Goal: Transaction & Acquisition: Purchase product/service

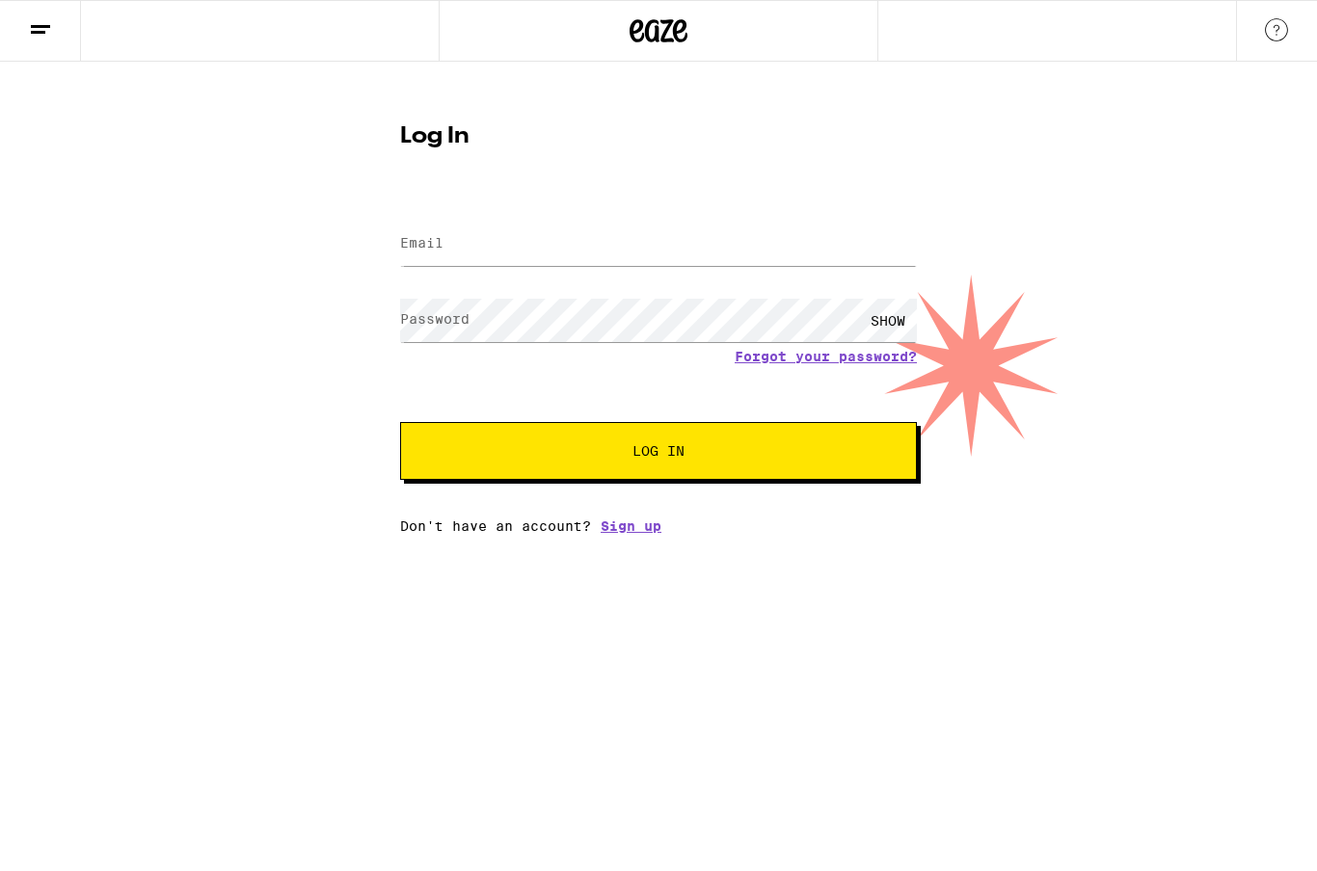
click at [434, 237] on label "Email" at bounding box center [421, 242] width 43 height 15
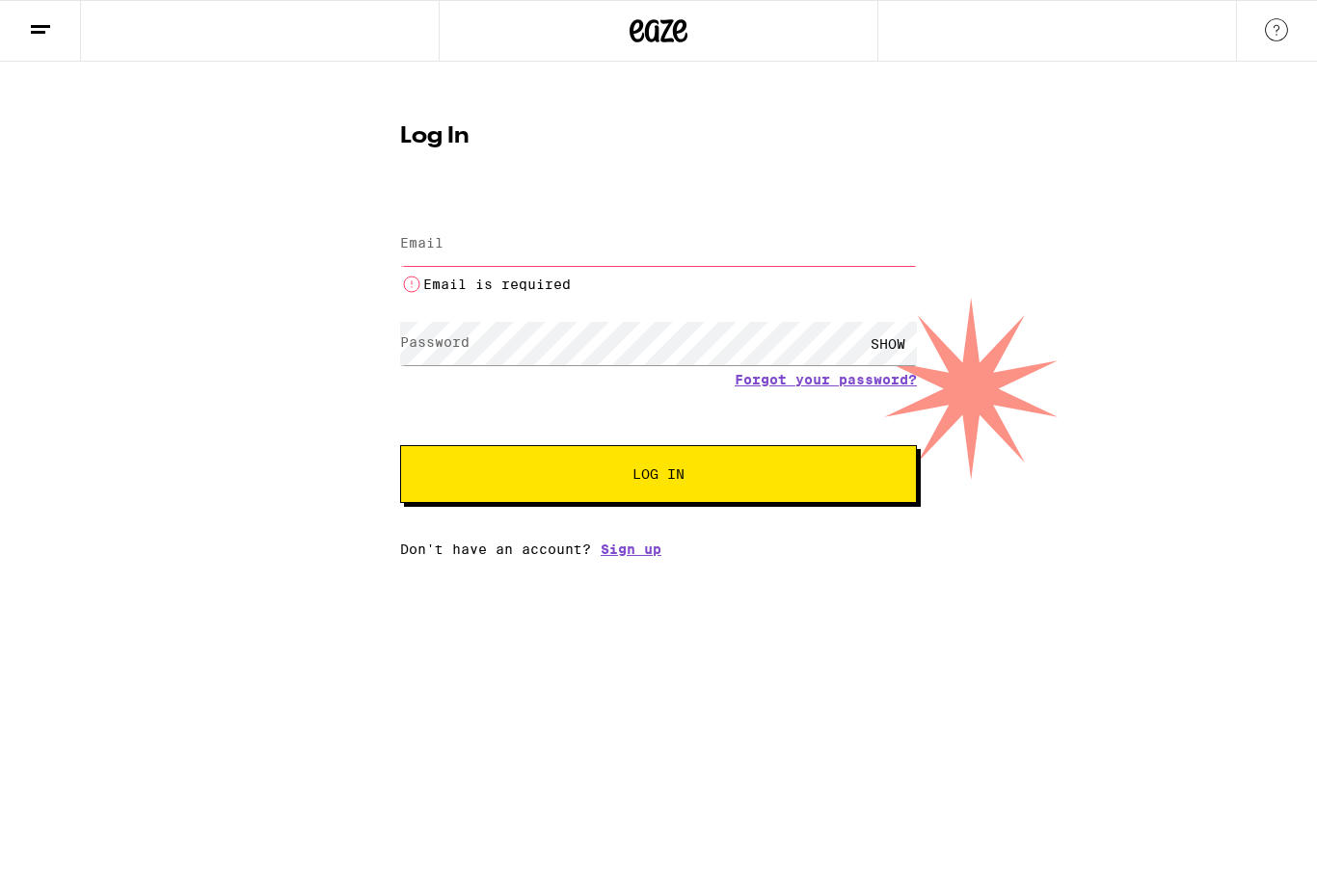
type input "[PERSON_NAME][EMAIL_ADDRESS][DOMAIN_NAME]"
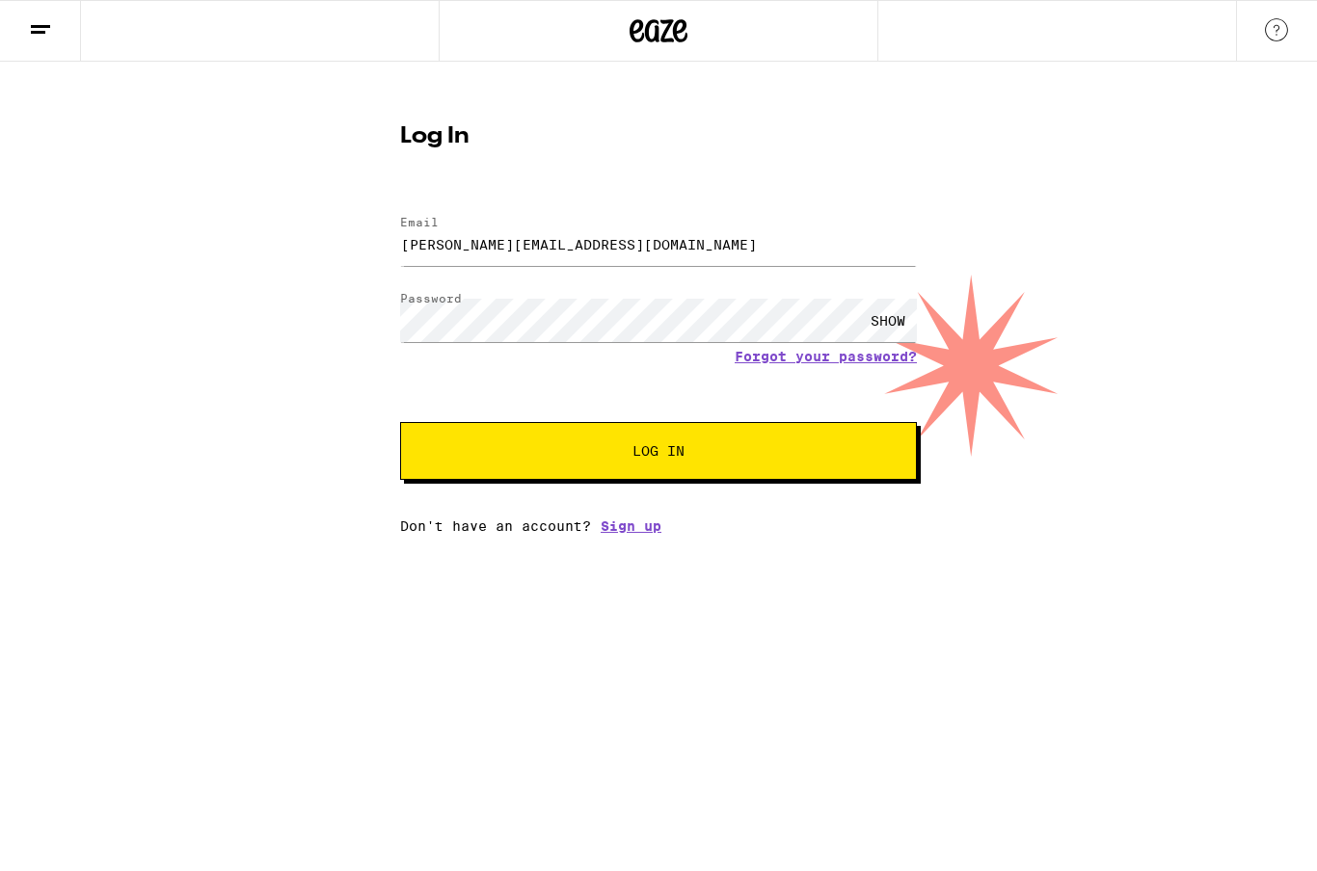
click at [705, 451] on span "Log In" at bounding box center [658, 450] width 361 height 13
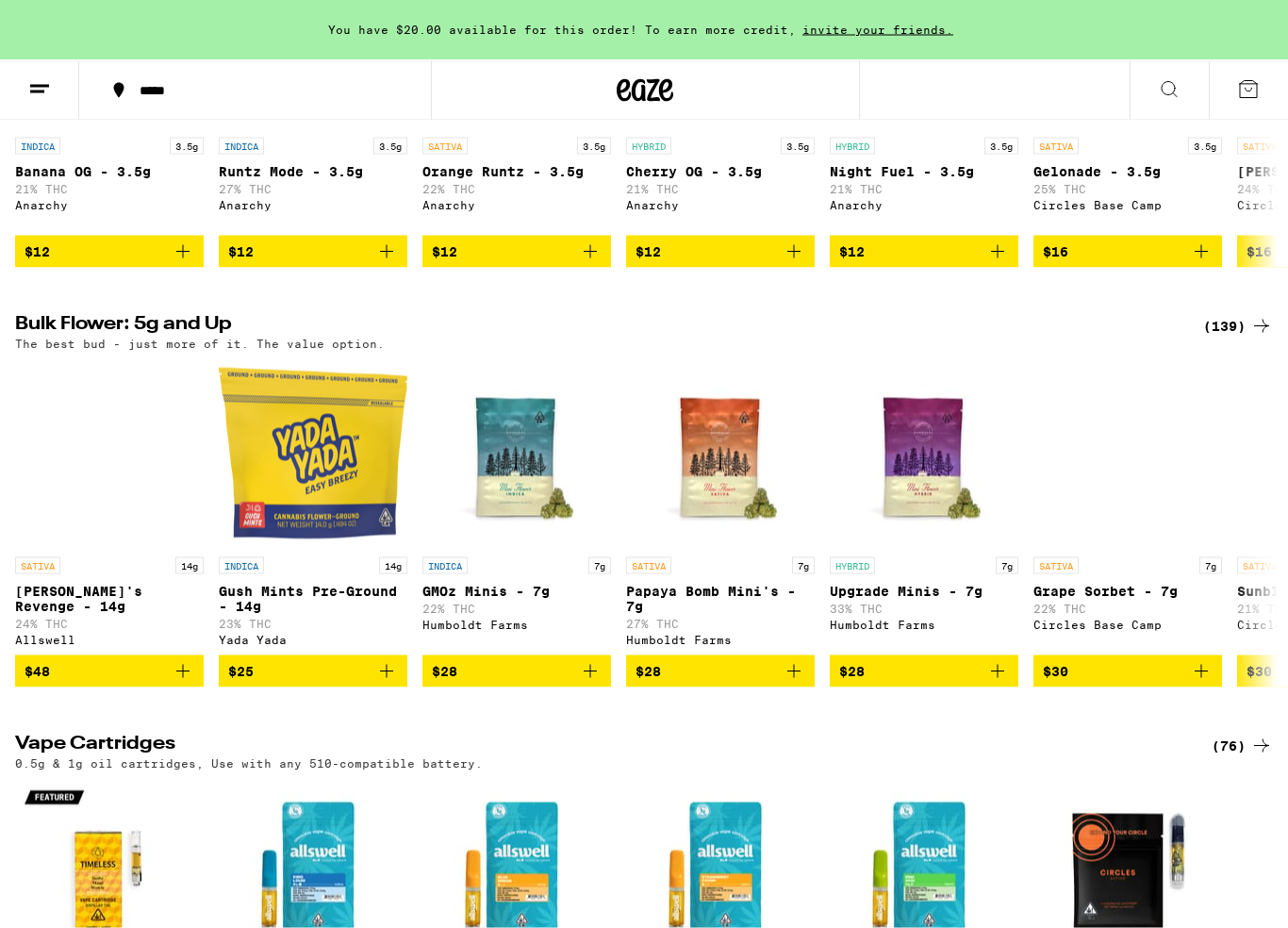
scroll to position [2584, 0]
